Goal: Task Accomplishment & Management: Manage account settings

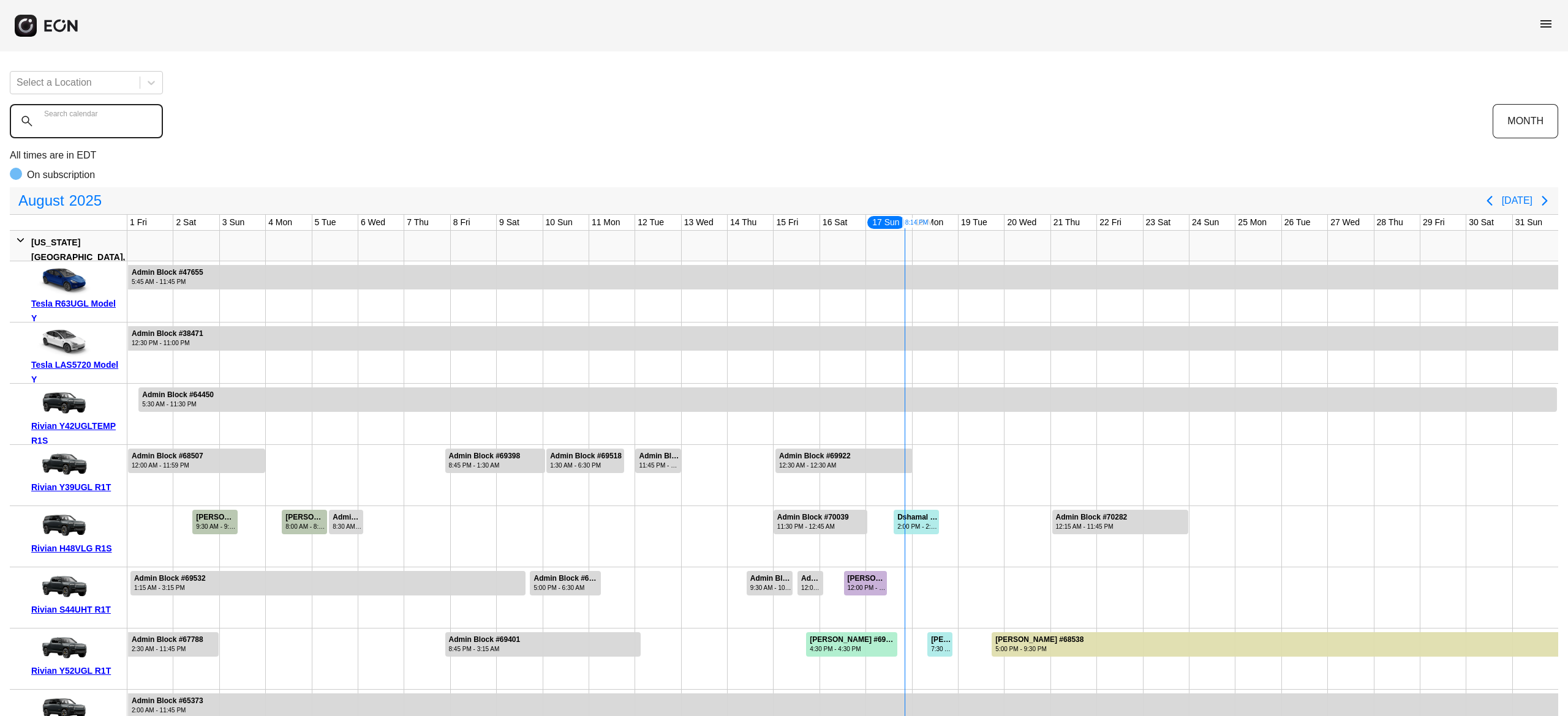
click at [118, 114] on calendar "Search calendar" at bounding box center [87, 121] width 153 height 34
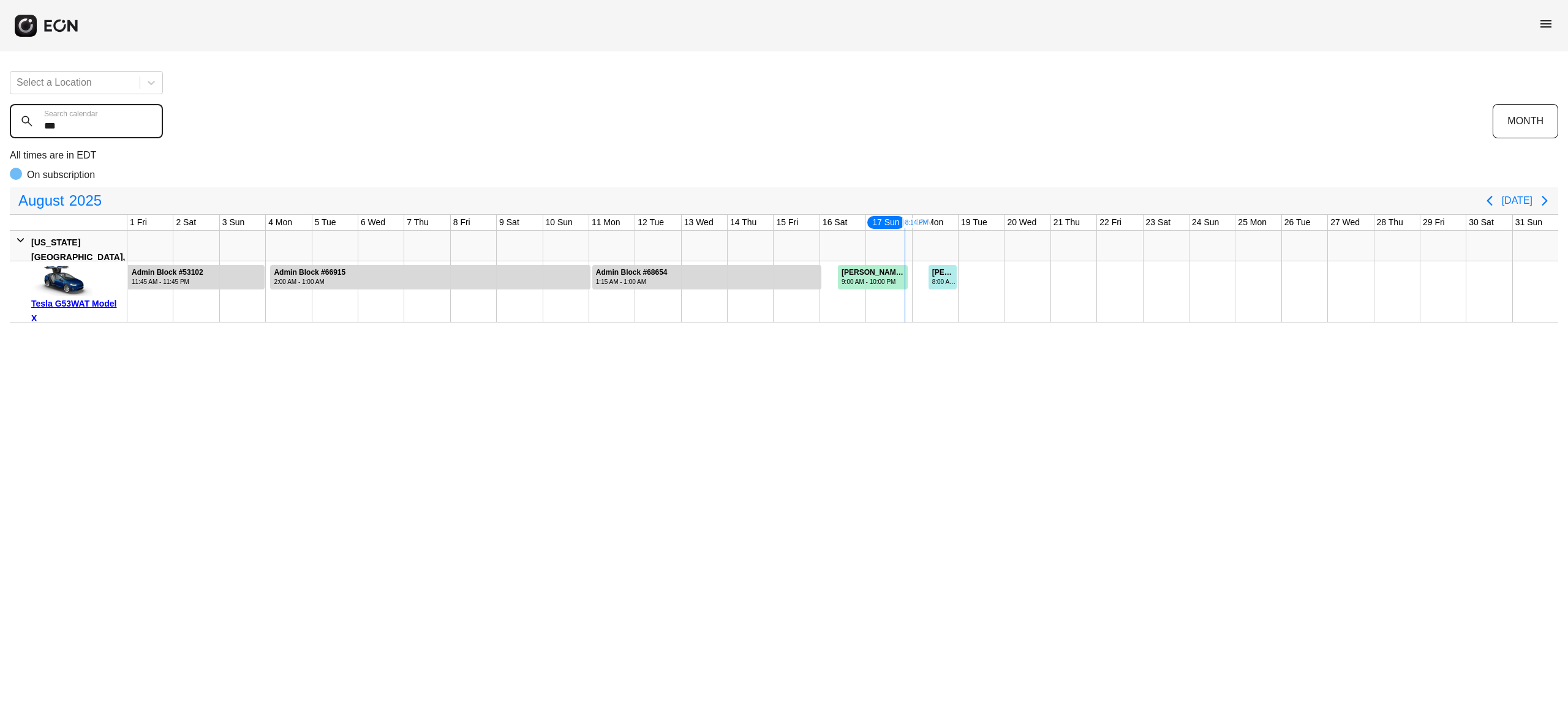
type calendar "***"
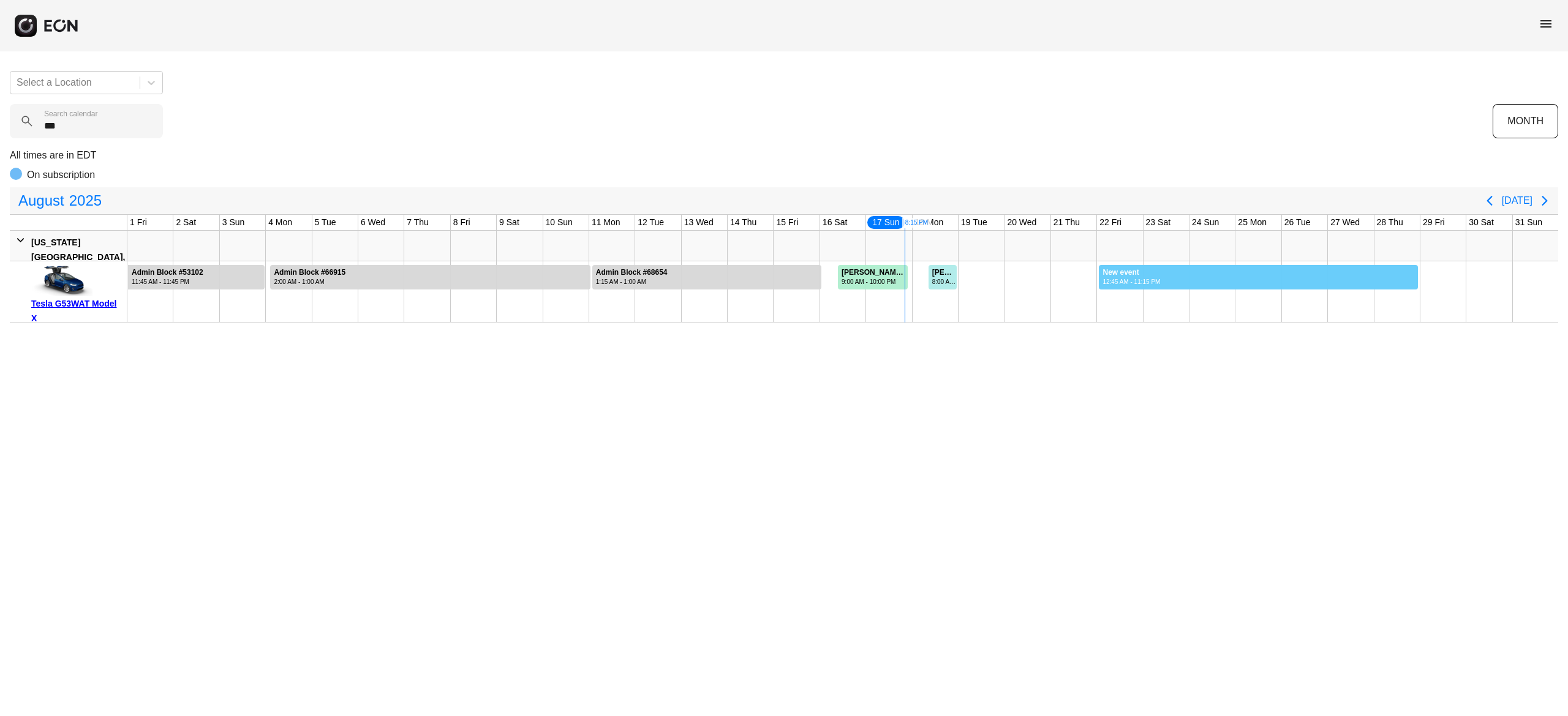
drag, startPoint x: 1100, startPoint y: 276, endPoint x: 1419, endPoint y: 333, distance: 324.1
click at [1419, 323] on html "menu Select a Location *** Search calendar MONTH All times are in EDT On subscr…" at bounding box center [784, 161] width 1568 height 323
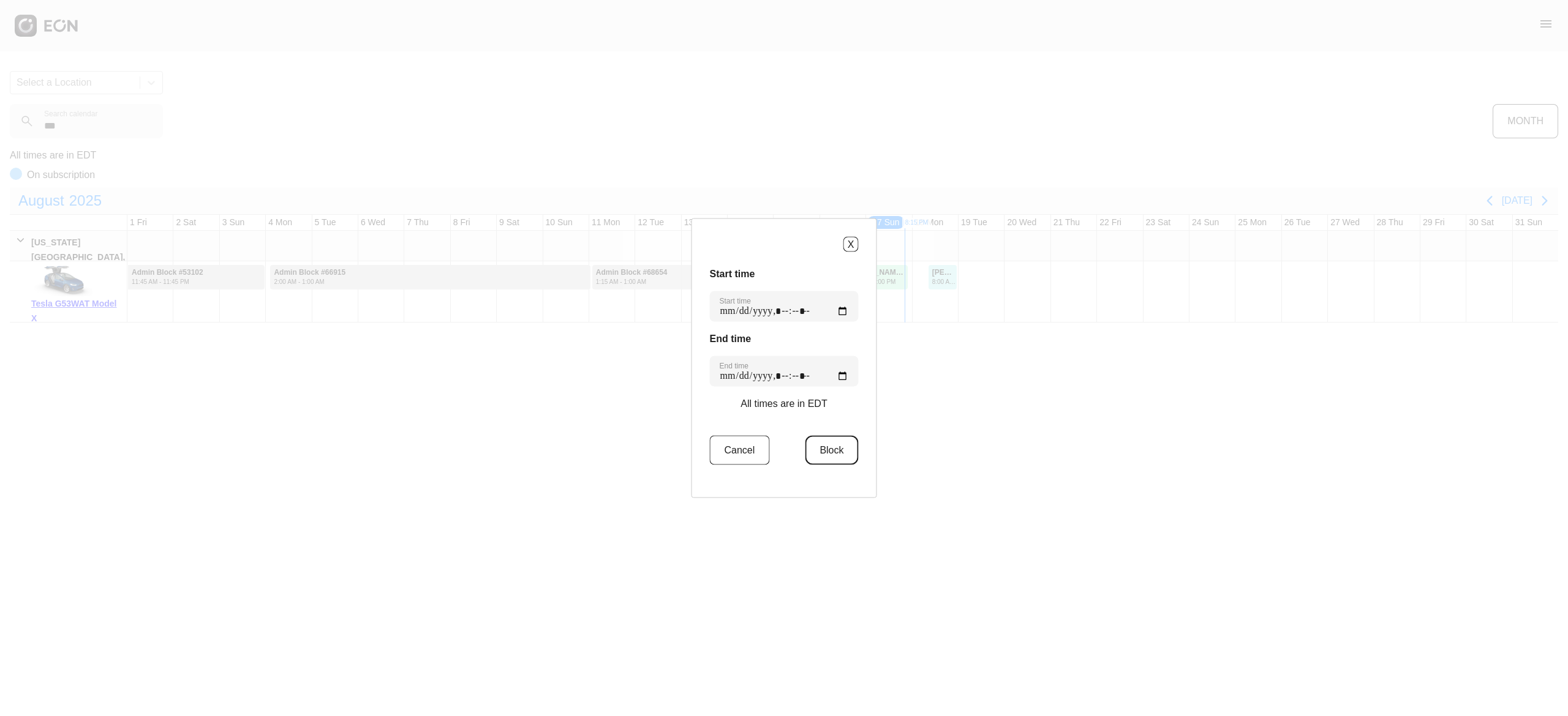
click at [821, 440] on button "Block" at bounding box center [831, 450] width 53 height 29
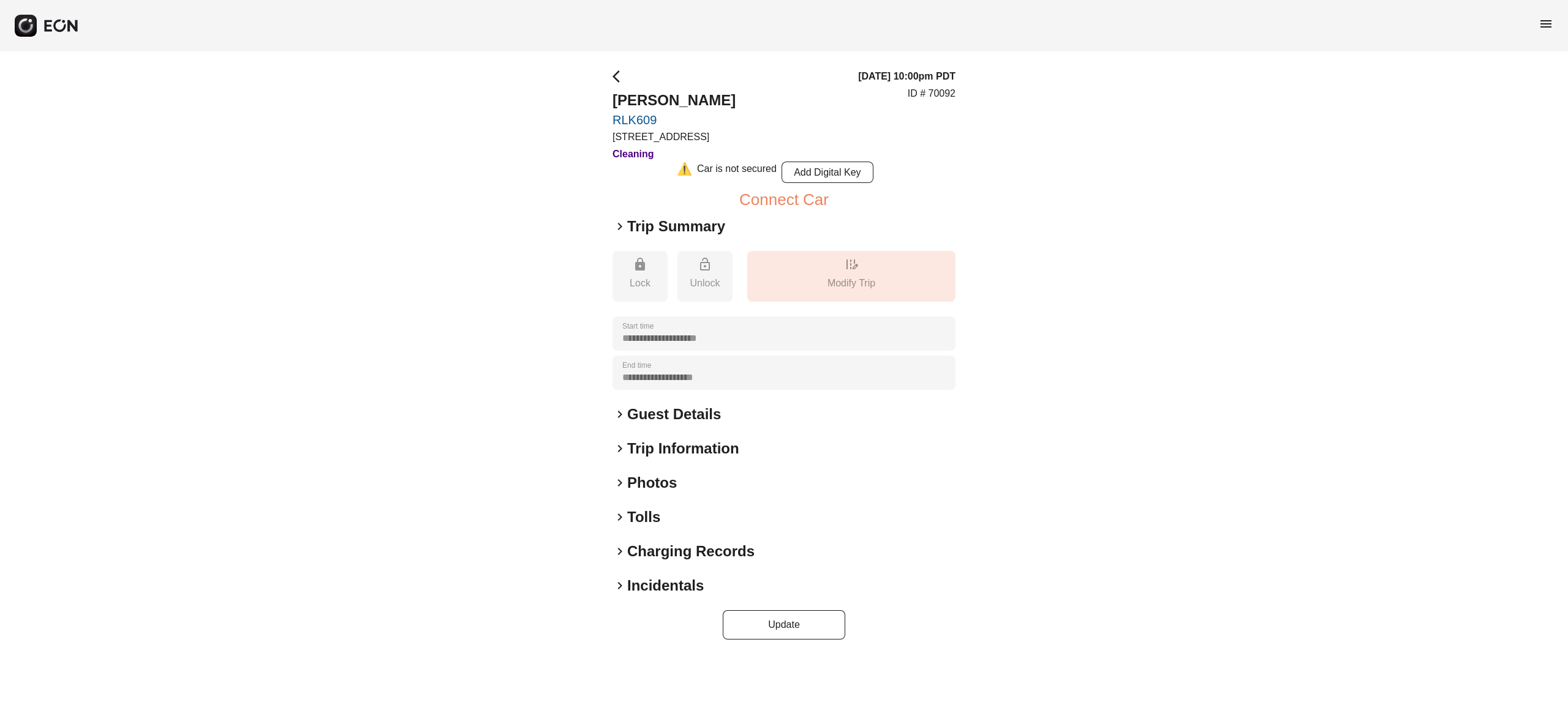
click at [653, 481] on h2 "Photos" at bounding box center [652, 483] width 50 height 20
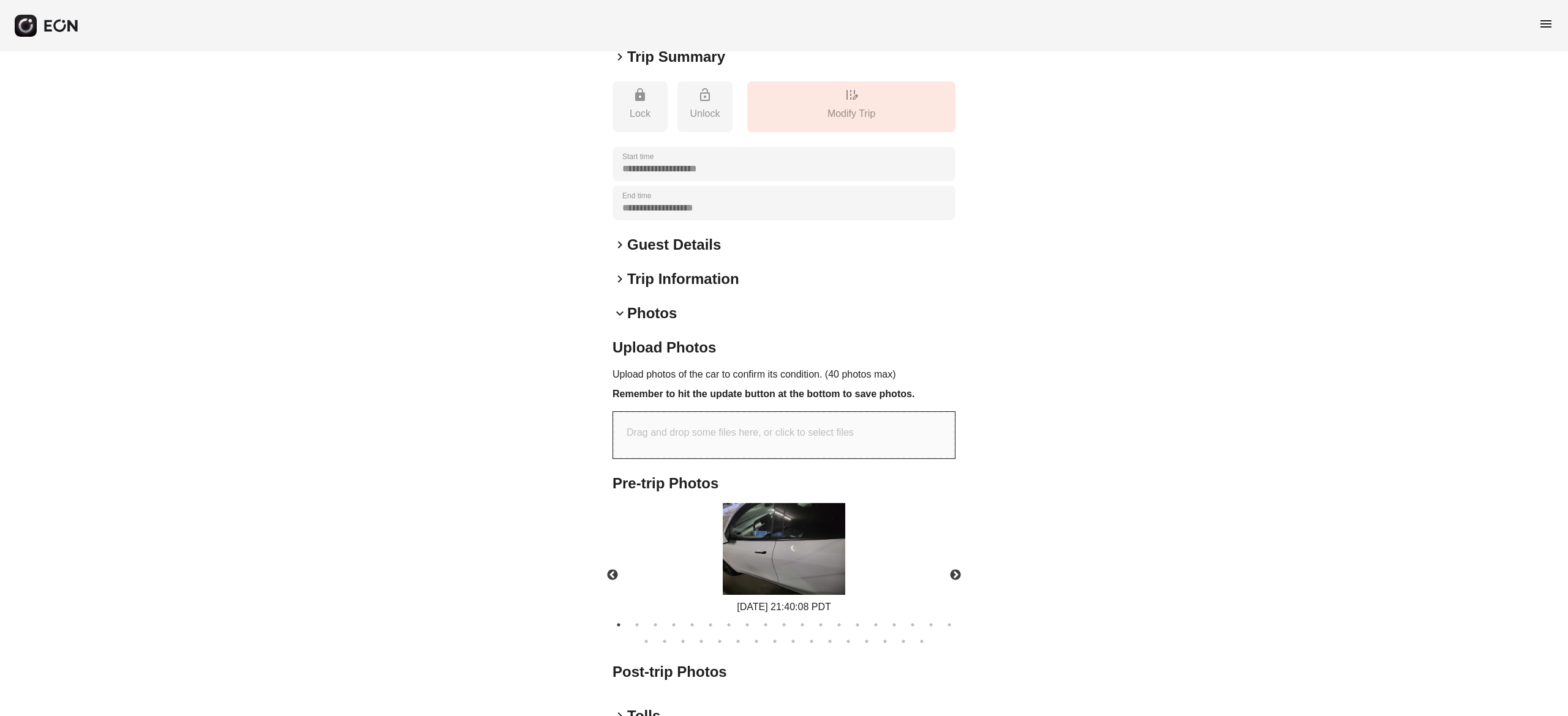
scroll to position [217, 0]
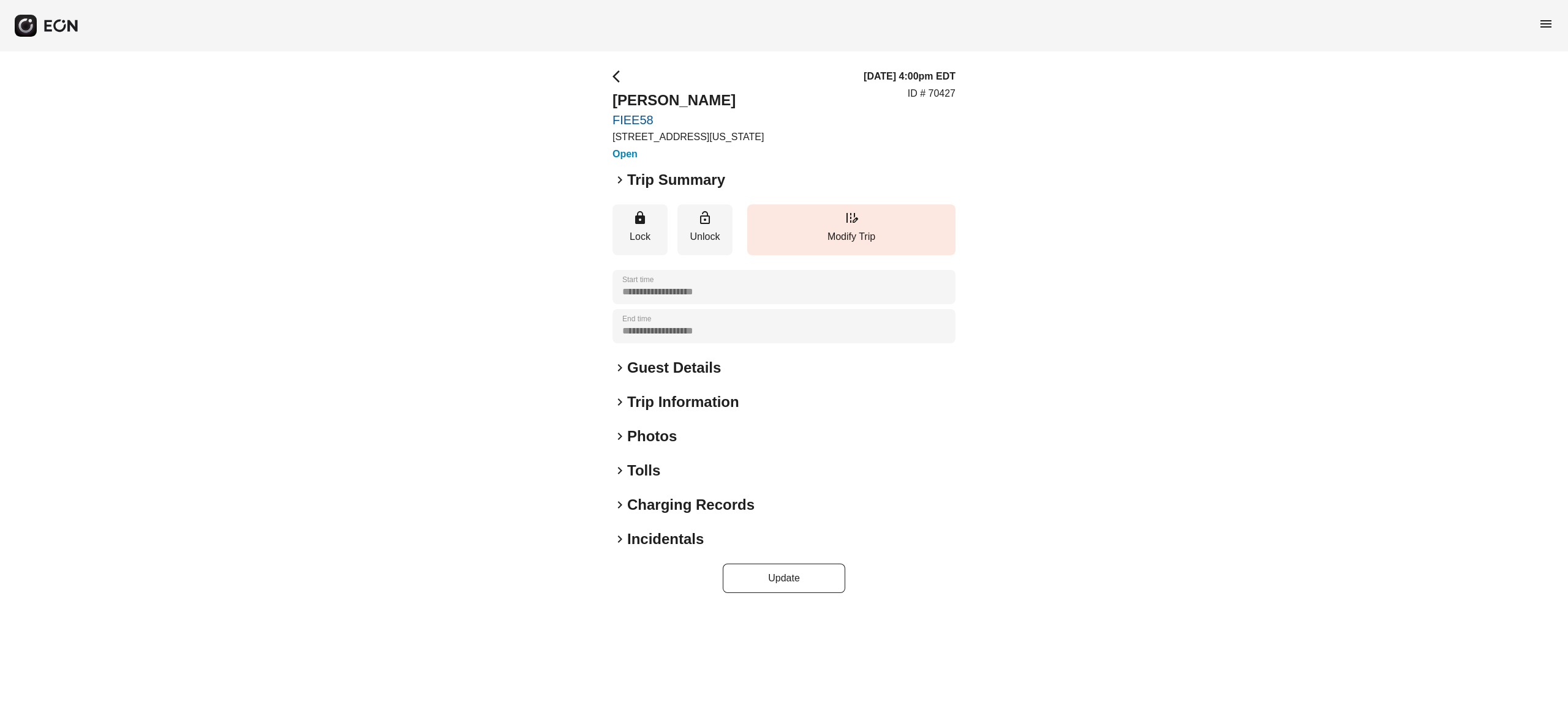
click at [1263, 37] on div "menu" at bounding box center [784, 26] width 1568 height 52
click at [684, 102] on h2 "Chana Leifer" at bounding box center [688, 100] width 151 height 20
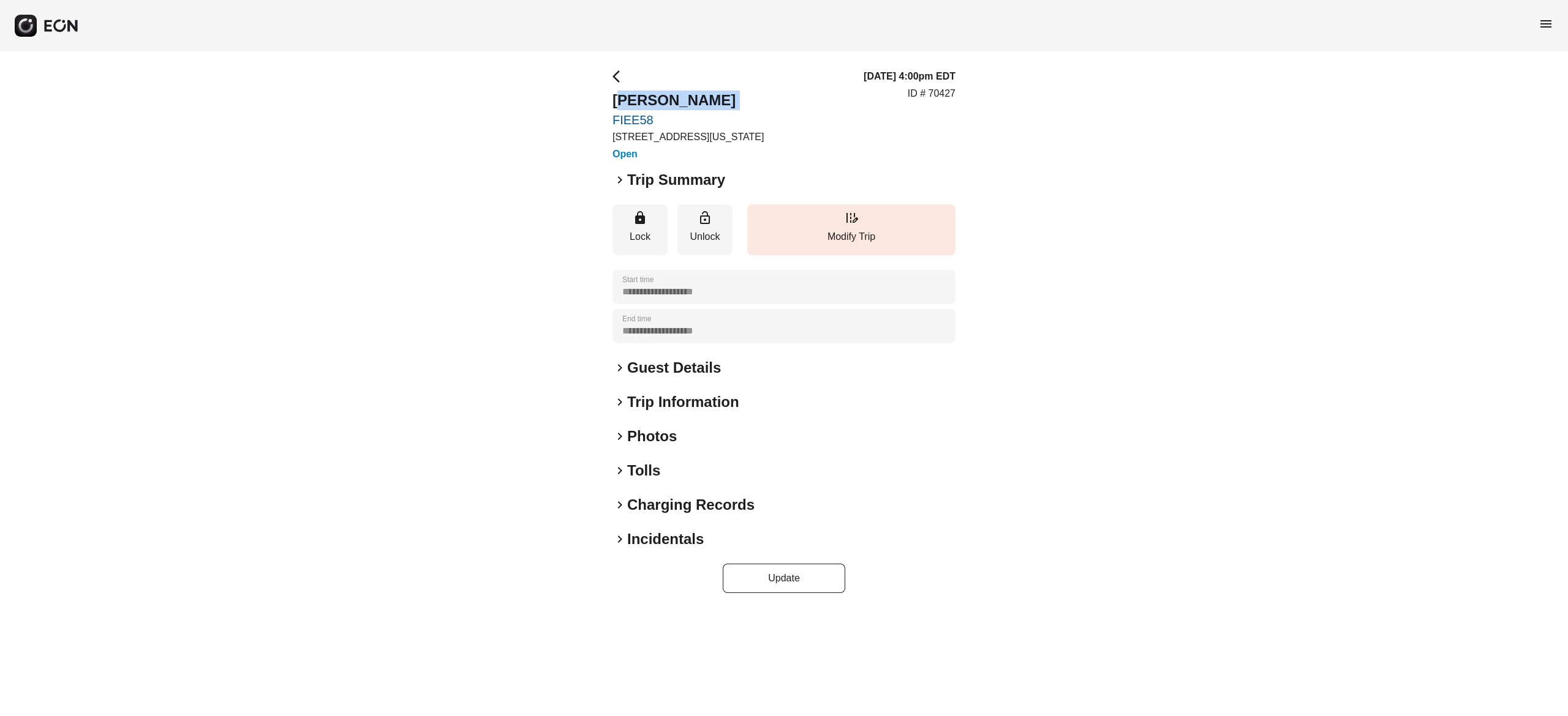
copy h2 "Chana Leifer"
click at [682, 364] on h2 "Guest Details" at bounding box center [674, 368] width 94 height 20
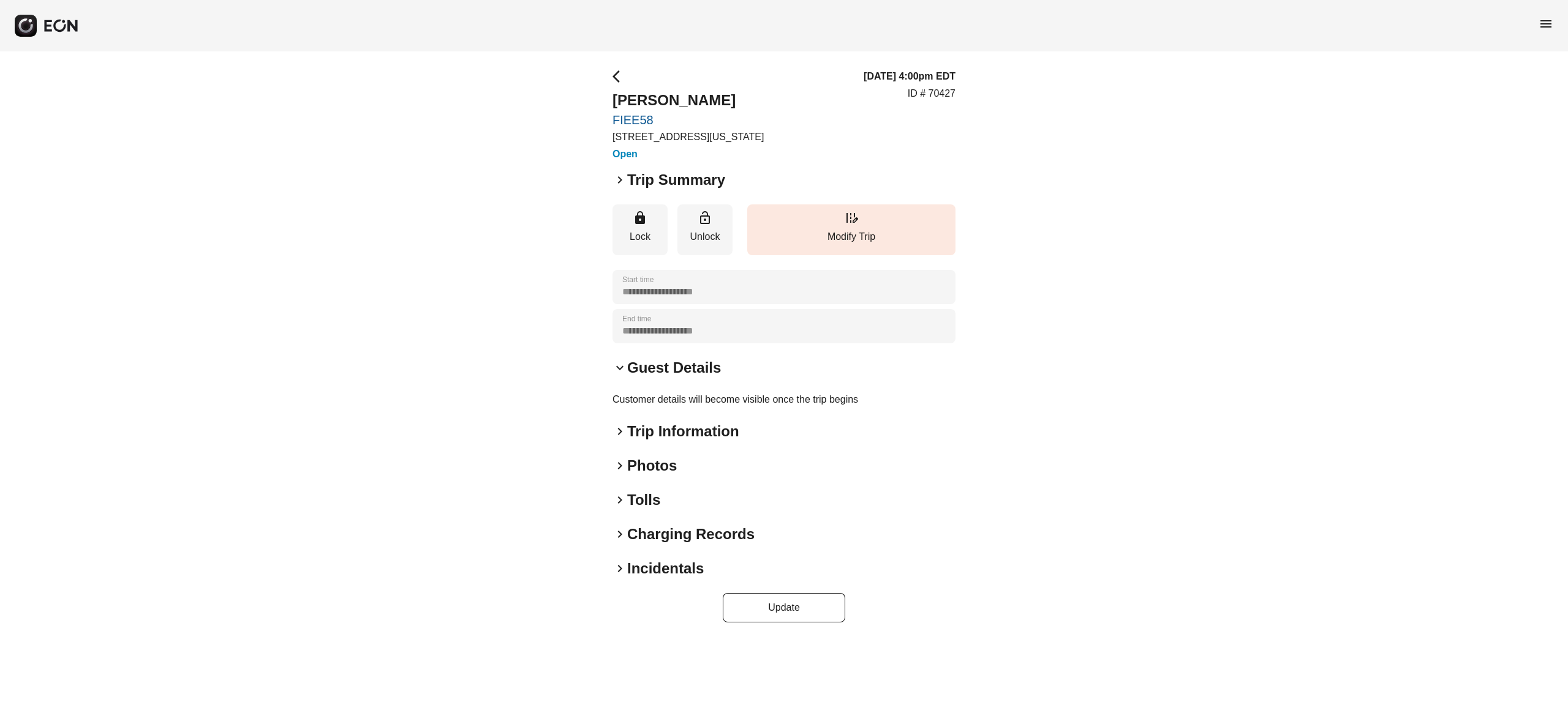
click at [949, 102] on div "08/18/25, 4:00pm EDT ID # 70427" at bounding box center [910, 115] width 92 height 92
copy p "70427"
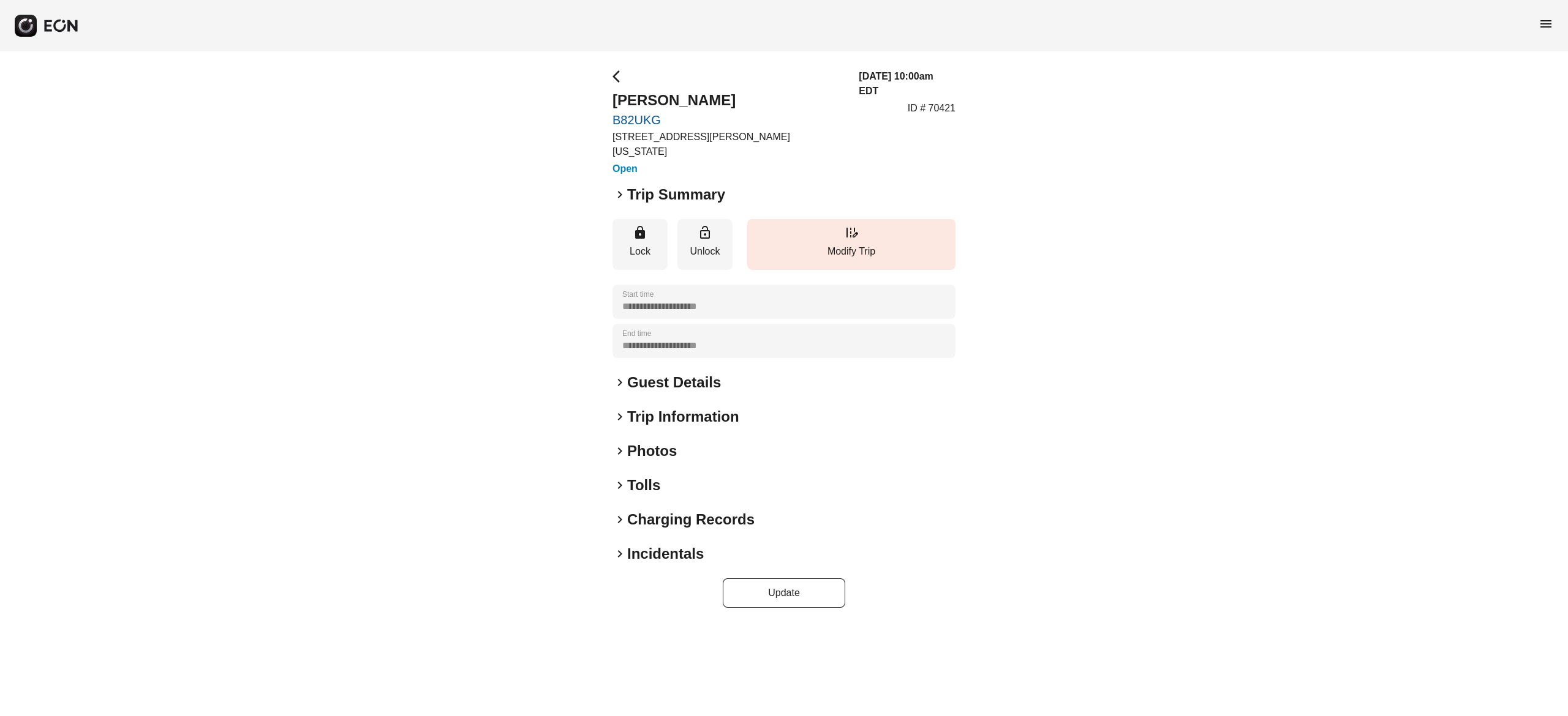
click at [690, 102] on h2 "Naveen Kumar" at bounding box center [728, 100] width 231 height 20
copy h2 "Naveen Kumar"
click at [940, 101] on p "ID # 70421" at bounding box center [931, 108] width 48 height 14
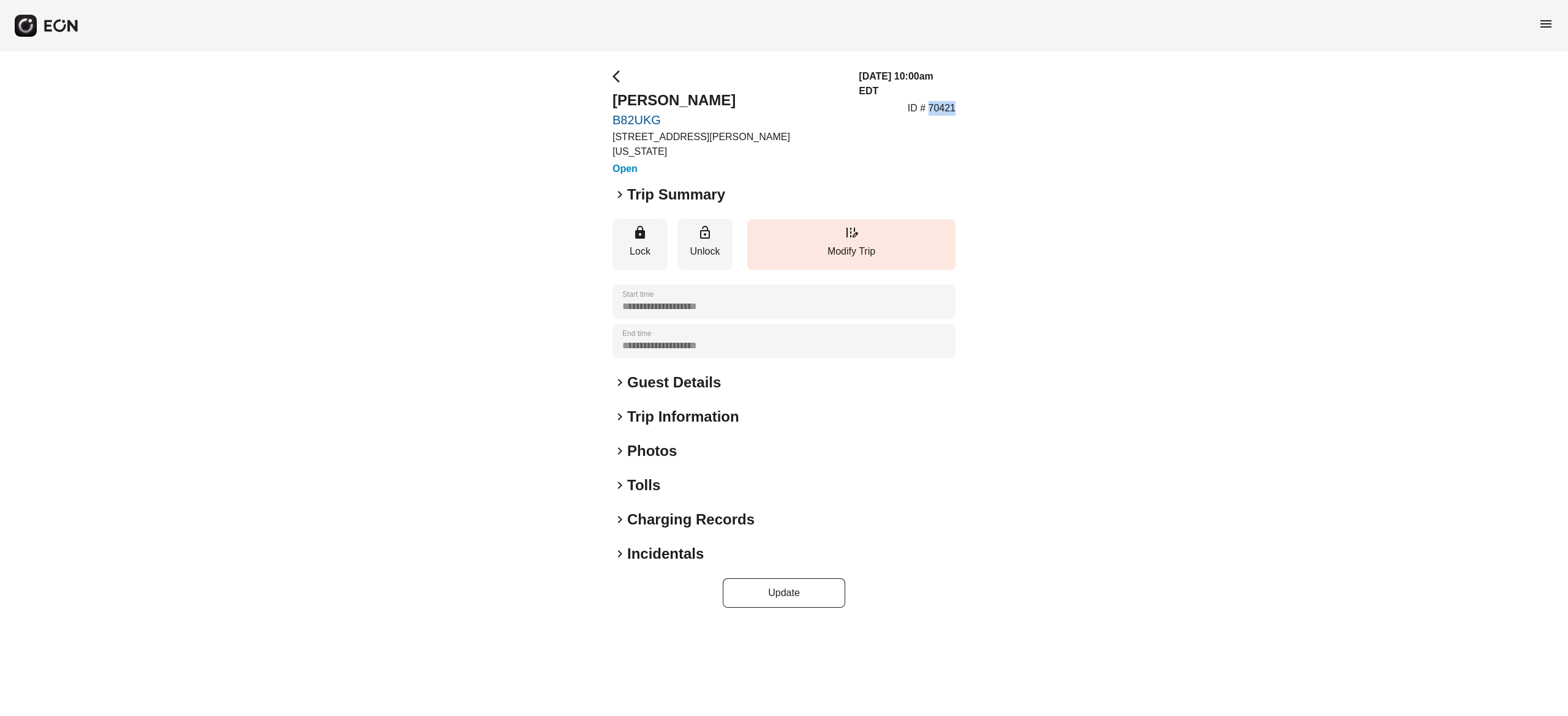
click at [940, 101] on p "ID # 70421" at bounding box center [931, 108] width 48 height 14
copy p "70421"
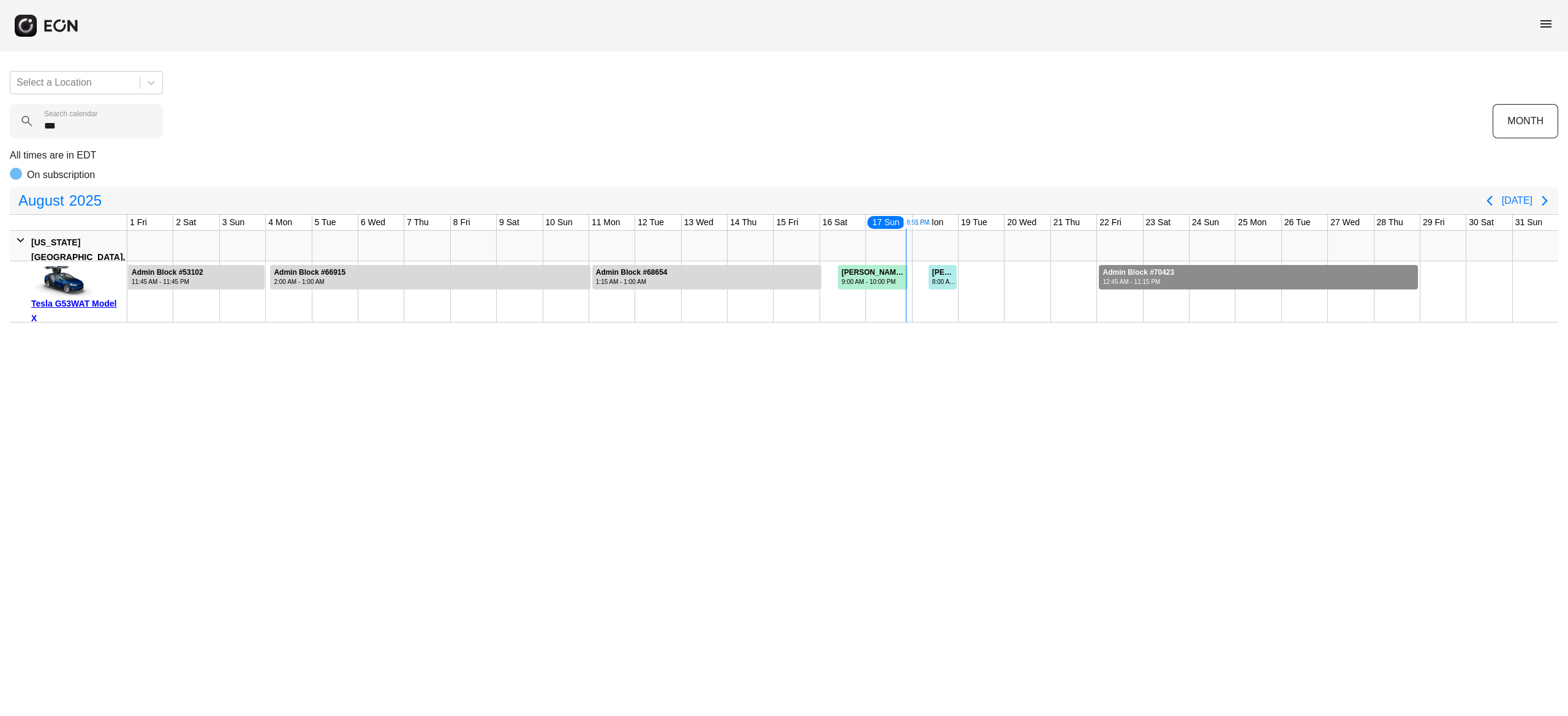
click at [1194, 271] on div at bounding box center [1259, 277] width 319 height 24
click at [1008, 323] on html "menu Select a Location *** Search calendar MONTH All times are in EDT On subscr…" at bounding box center [784, 161] width 1568 height 323
